Goal: Complete application form

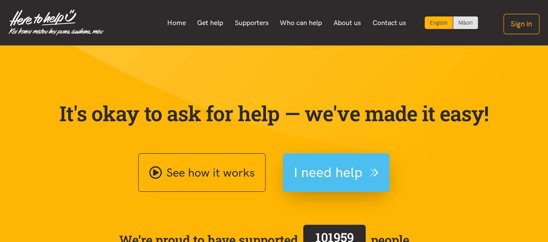
click at [310, 174] on span "I need help" at bounding box center [328, 173] width 69 height 22
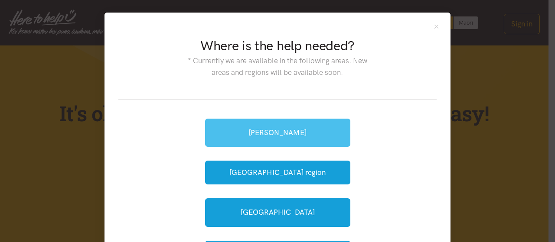
click at [284, 129] on link "[PERSON_NAME]" at bounding box center [277, 133] width 145 height 28
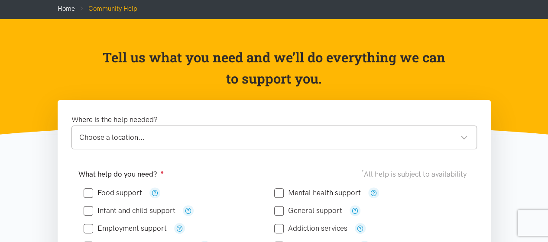
scroll to position [58, 0]
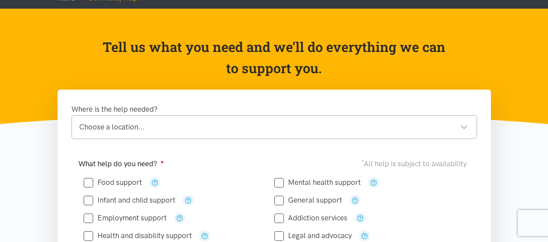
click at [296, 132] on div "Choose a location..." at bounding box center [273, 127] width 389 height 12
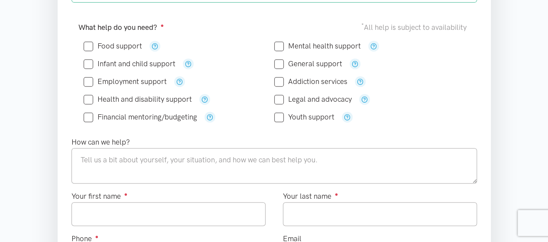
scroll to position [173, 0]
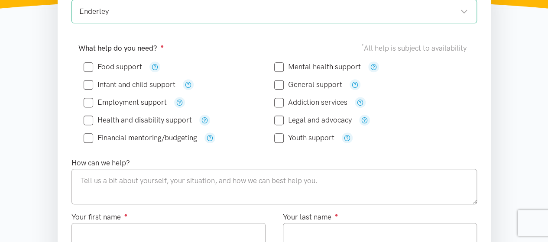
click at [90, 66] on input "Food support" at bounding box center [113, 66] width 59 height 7
checkbox input "true"
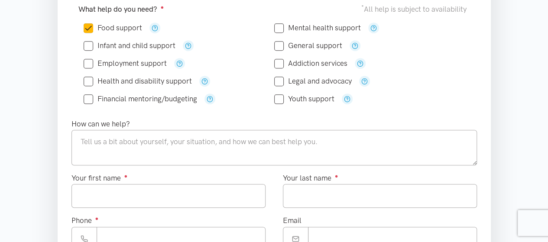
scroll to position [231, 0]
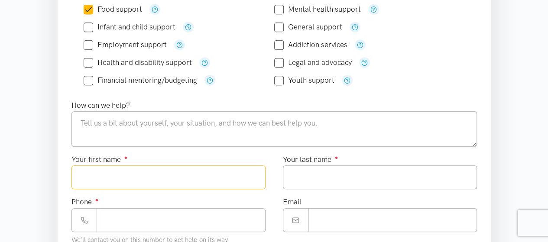
click at [187, 173] on input "Your first name ●" at bounding box center [169, 178] width 194 height 24
type input "******"
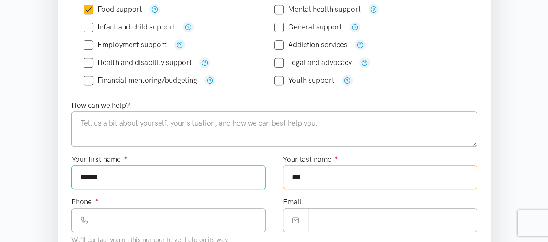
type input "***"
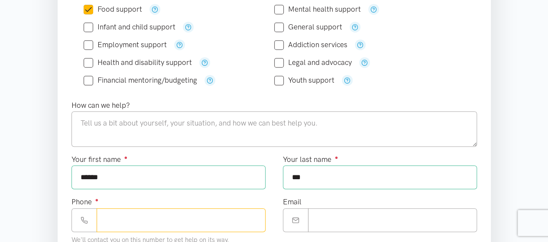
click at [146, 214] on input "Phone ●" at bounding box center [181, 221] width 169 height 24
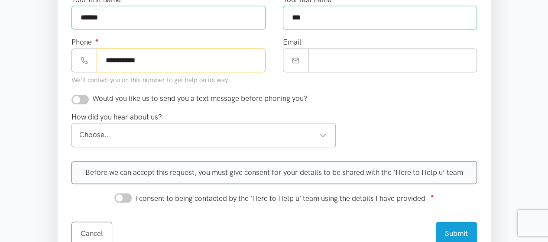
scroll to position [404, 0]
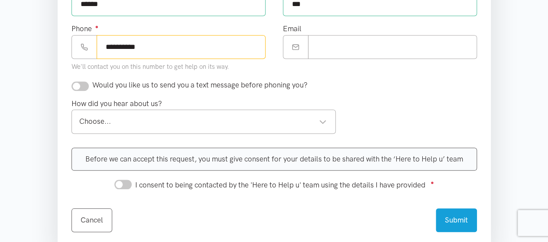
click at [248, 121] on div "Choose..." at bounding box center [203, 122] width 248 height 12
type input "**********"
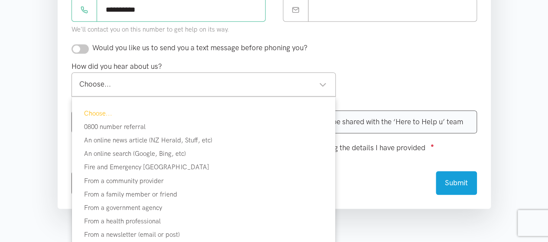
scroll to position [462, 0]
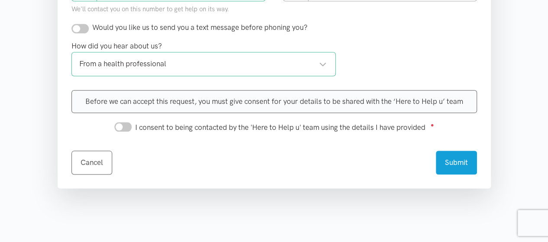
click at [118, 124] on input "I consent to being contacted by the 'Here to Help u' team using the details I h…" at bounding box center [122, 127] width 17 height 10
checkbox input "true"
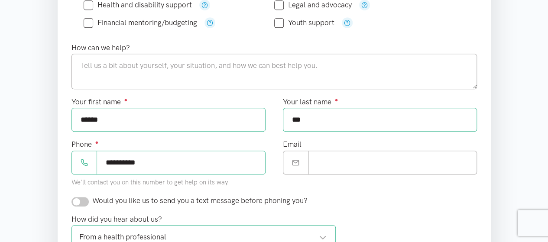
scroll to position [231, 0]
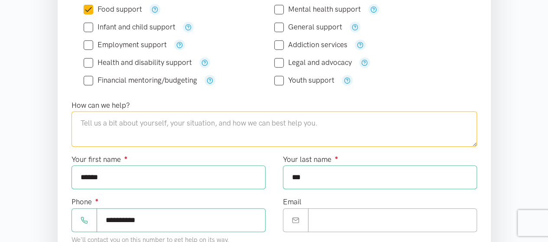
click at [194, 124] on textarea at bounding box center [275, 129] width 406 height 36
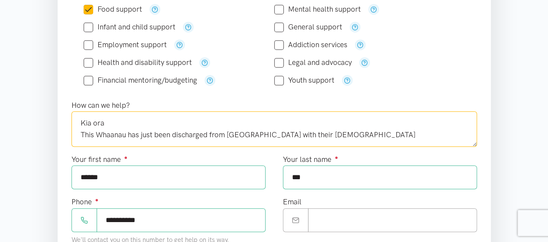
click at [362, 132] on textarea "Kia ora This Whaanau has just been discharged from [GEOGRAPHIC_DATA] with their…" at bounding box center [275, 129] width 406 height 36
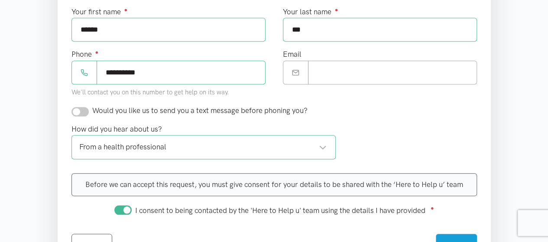
scroll to position [462, 0]
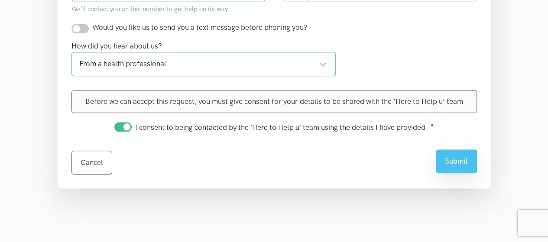
type textarea "Kia ora This Whaanau has just been discharged from [GEOGRAPHIC_DATA] with their…"
click at [458, 162] on button "Submit" at bounding box center [456, 162] width 41 height 24
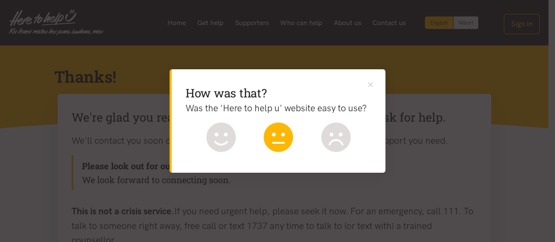
click at [280, 140] on icon at bounding box center [278, 137] width 29 height 29
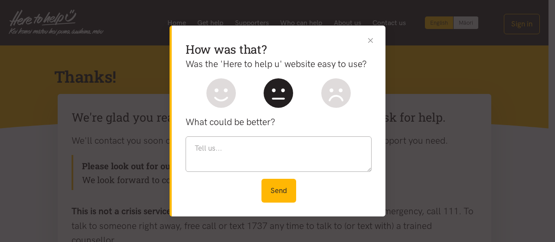
click at [372, 39] on button "Close" at bounding box center [370, 40] width 9 height 9
